Goal: Information Seeking & Learning: Learn about a topic

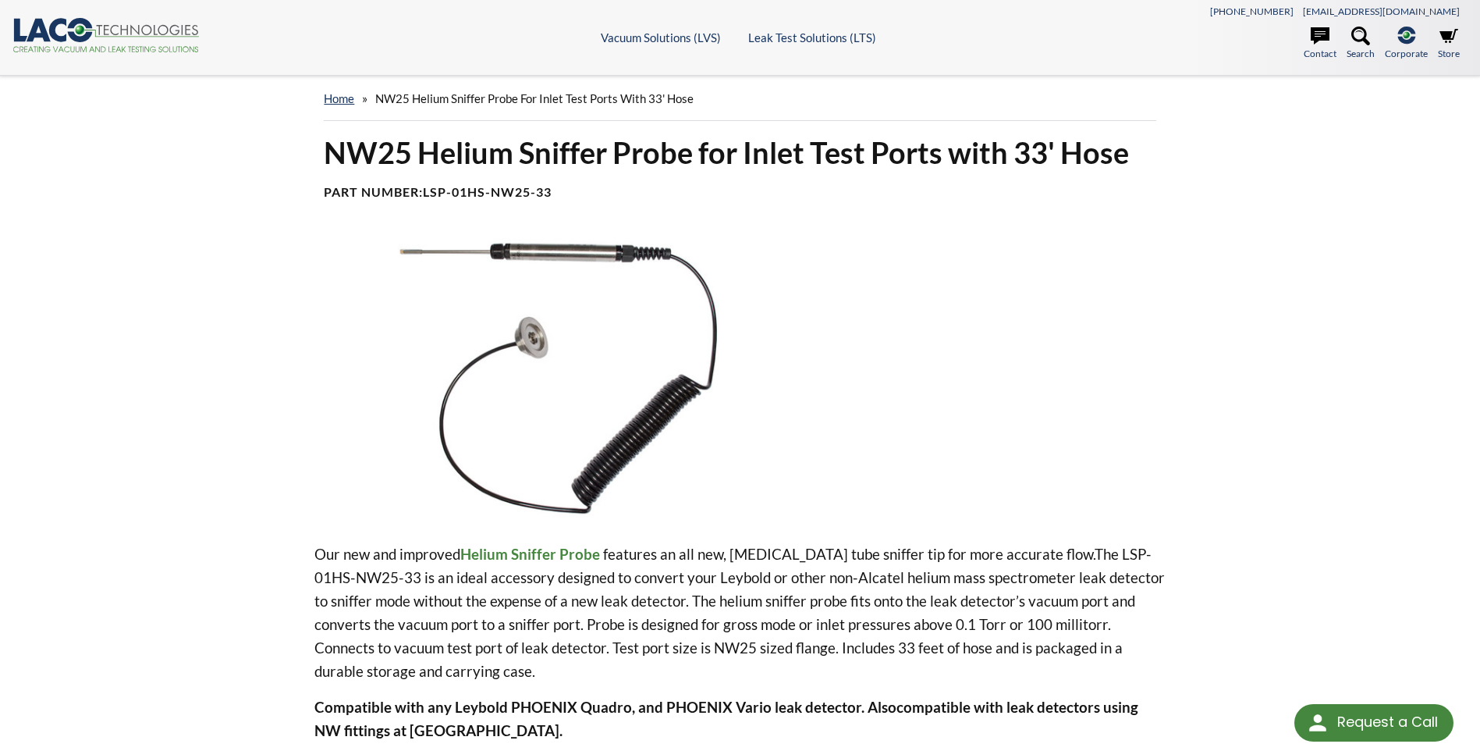
select select "Language Translate Widget"
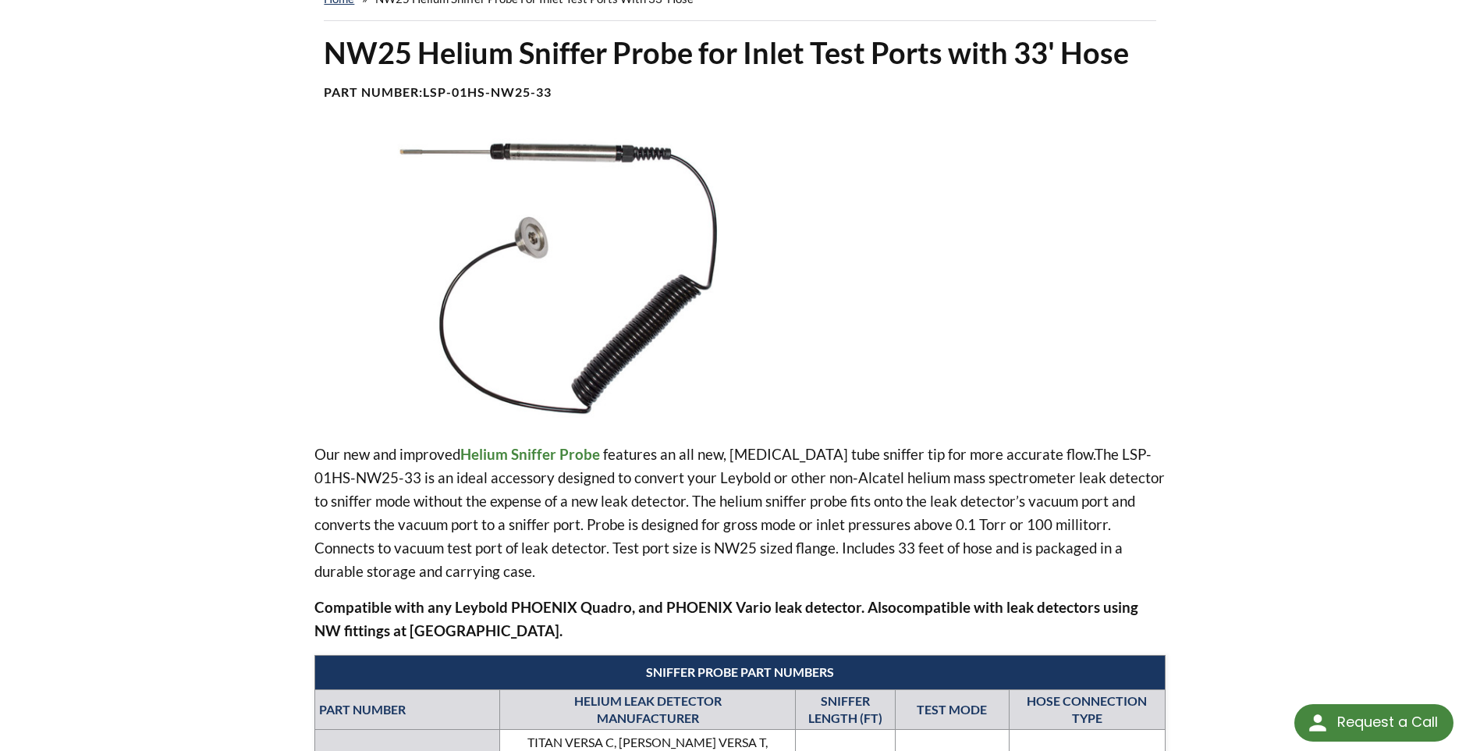
scroll to position [78, 0]
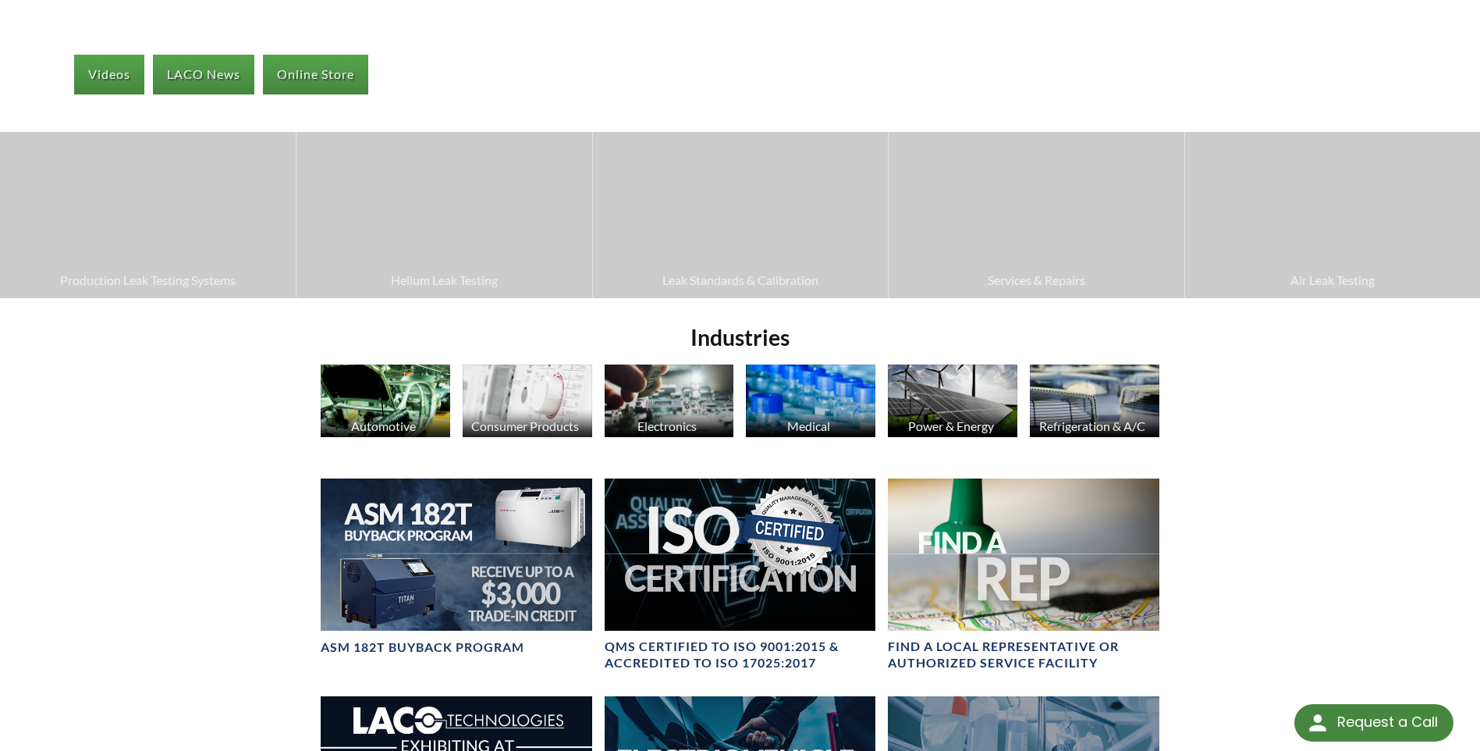
select select "Language Translate Widget"
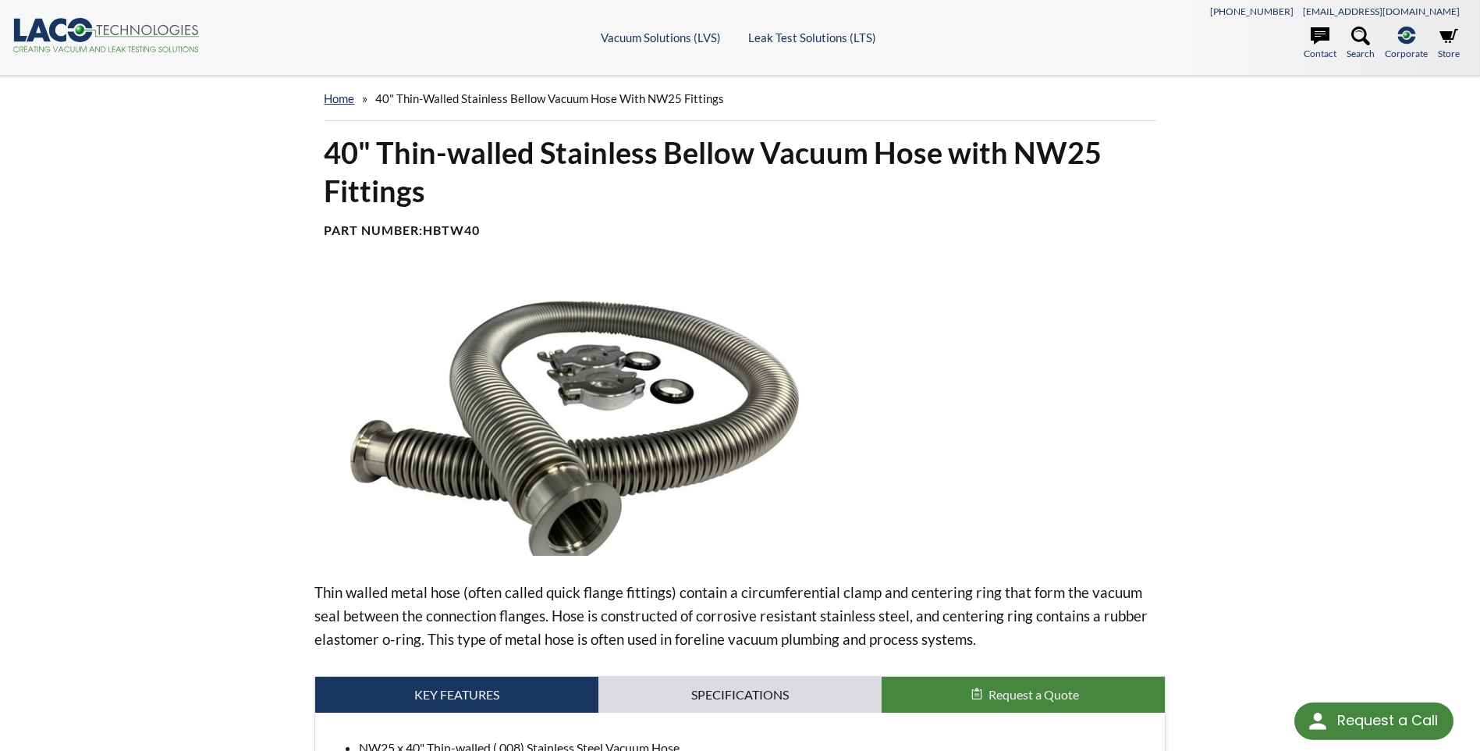
select select "Language Translate Widget"
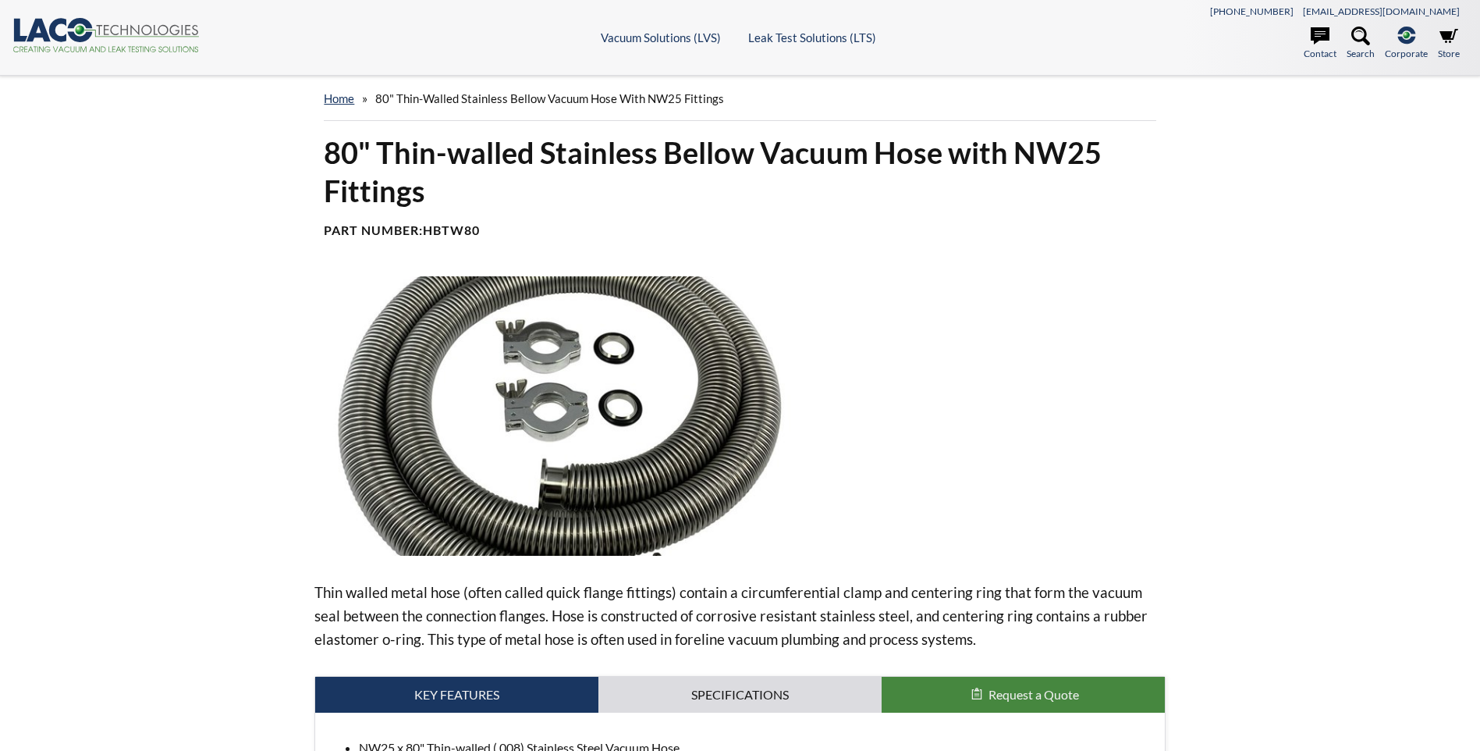
select select "Language Translate Widget"
